Goal: Transaction & Acquisition: Purchase product/service

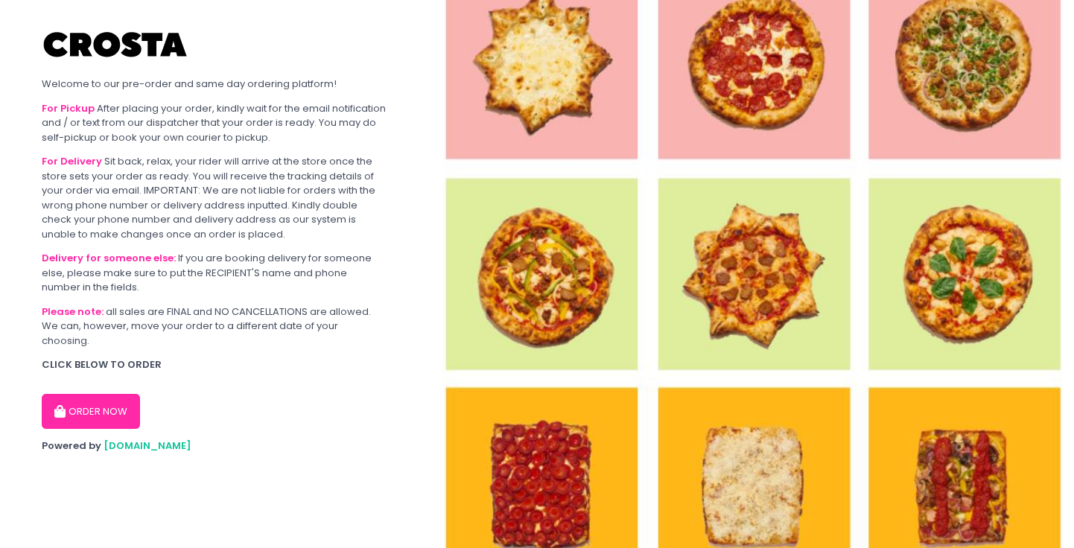
click at [83, 405] on button "ORDER NOW" at bounding box center [91, 412] width 98 height 36
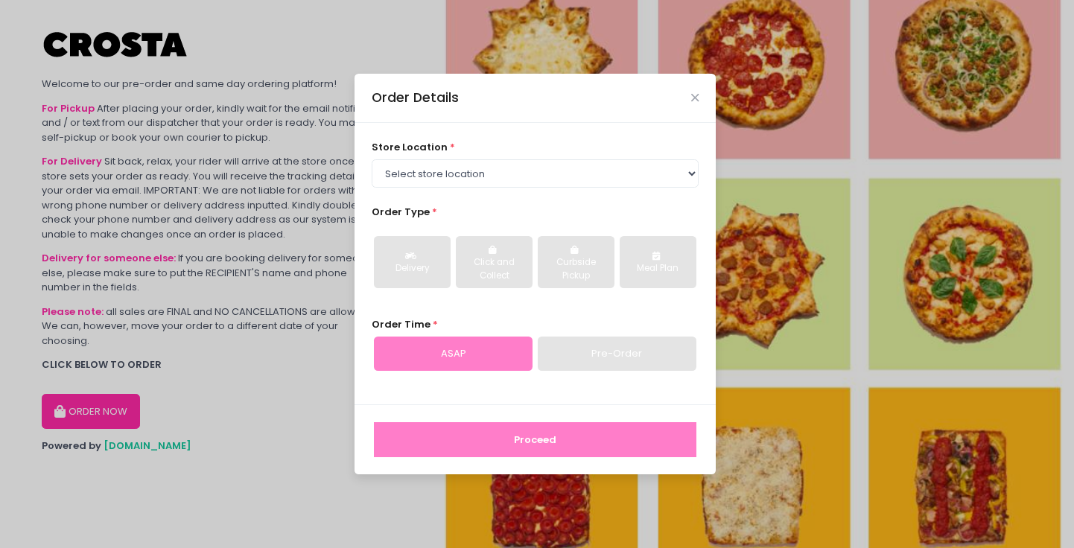
click at [450, 150] on span "*" at bounding box center [452, 147] width 5 height 14
click at [445, 185] on select "Select store location Crosta Pizza - [PERSON_NAME] Crosta Pizza - [GEOGRAPHIC_D…" at bounding box center [536, 173] width 328 height 28
select select "5fabb2e53664a8677beaeb89"
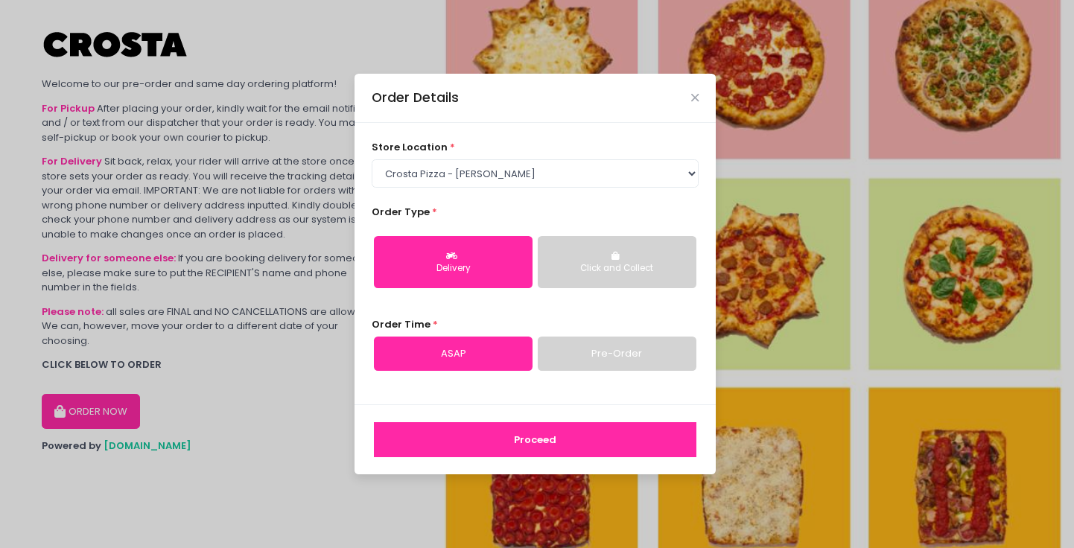
click at [545, 435] on button "Proceed" at bounding box center [535, 440] width 323 height 36
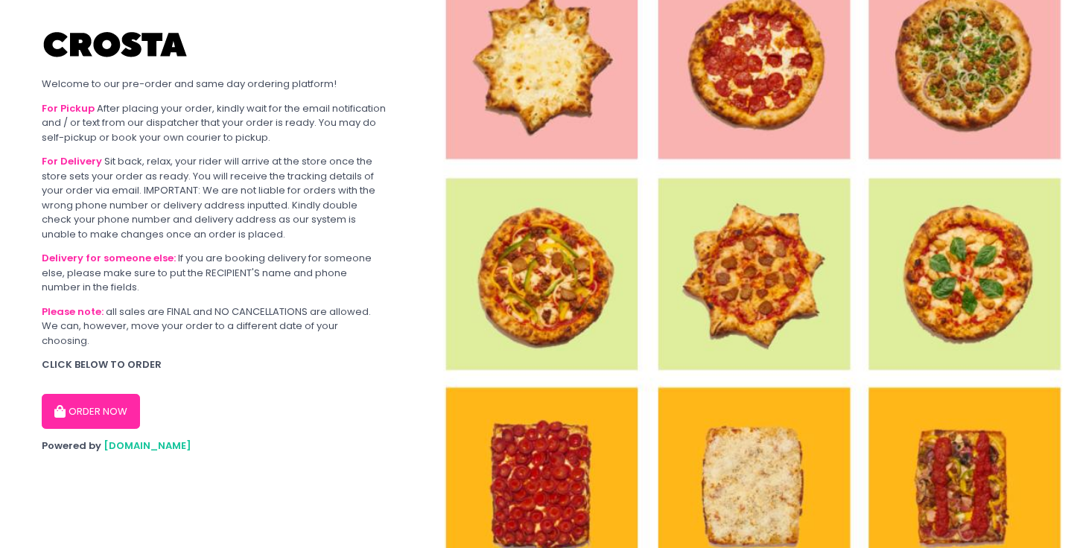
click at [107, 407] on button "ORDER NOW" at bounding box center [91, 412] width 98 height 36
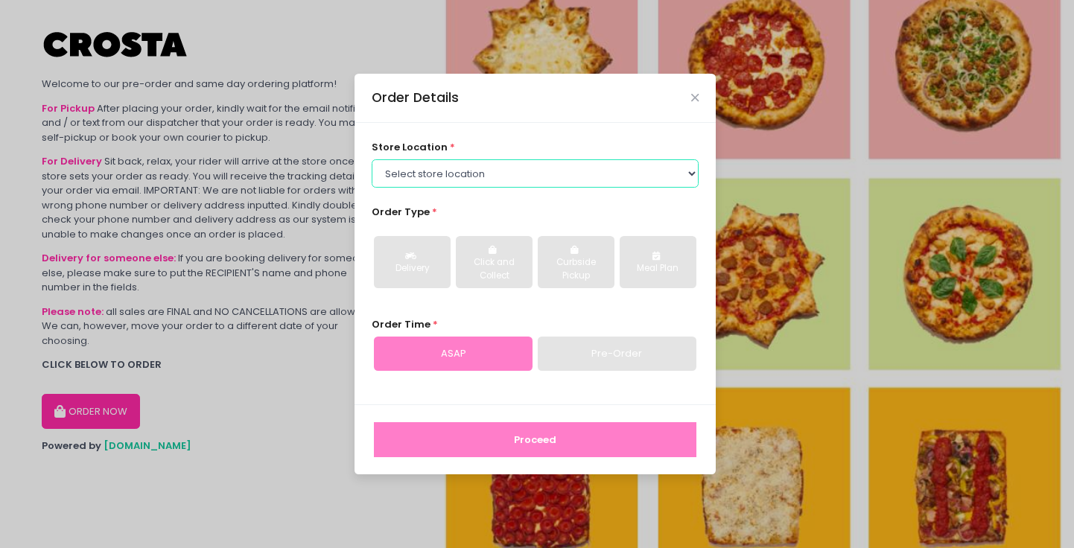
click at [440, 164] on select "Select store location Crosta Pizza - [PERSON_NAME] Crosta Pizza - [GEOGRAPHIC_D…" at bounding box center [536, 173] width 328 height 28
select select "5fabb2e53664a8677beaeb89"
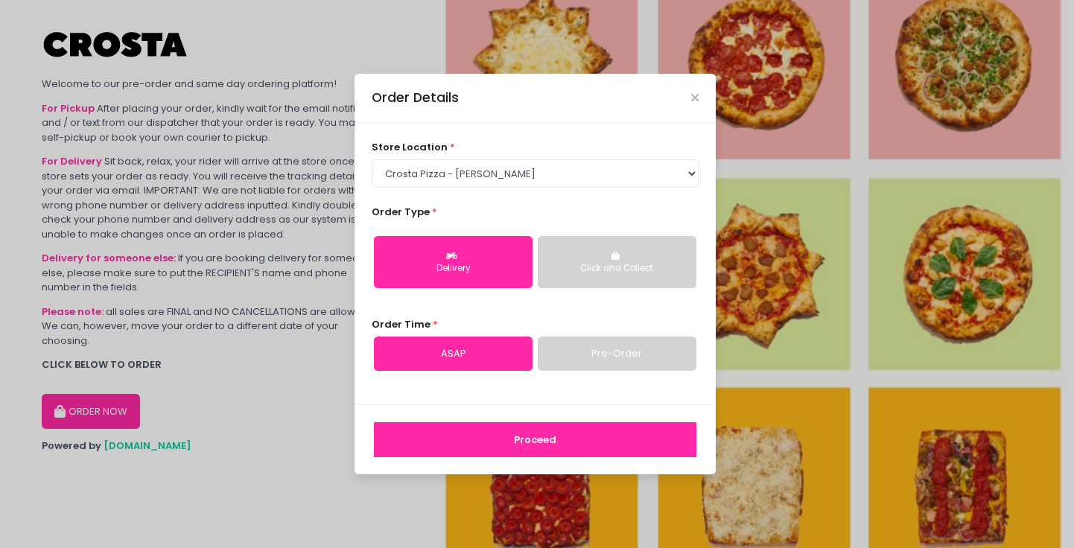
click at [503, 439] on button "Proceed" at bounding box center [535, 440] width 323 height 36
